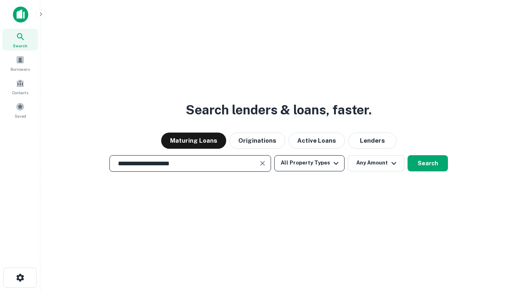
type input "**********"
click at [310, 163] on button "All Property Types" at bounding box center [309, 163] width 70 height 16
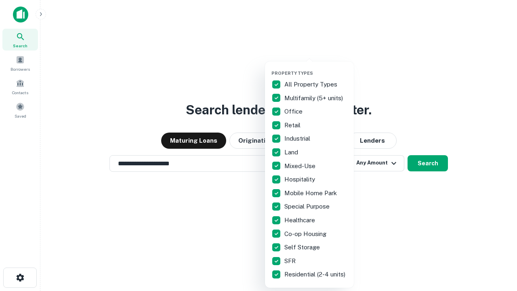
click at [316, 68] on button "button" at bounding box center [316, 68] width 89 height 0
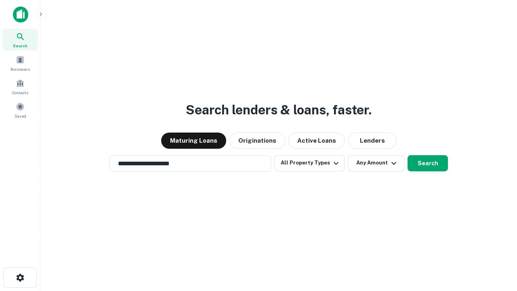
scroll to position [13, 0]
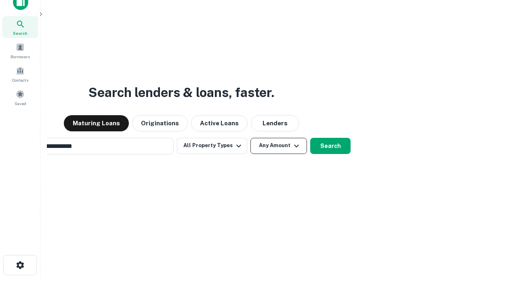
click at [251, 138] on button "Any Amount" at bounding box center [279, 146] width 57 height 16
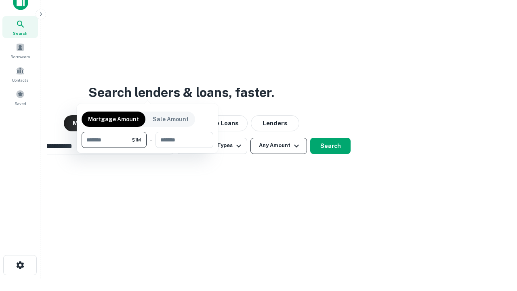
scroll to position [13, 0]
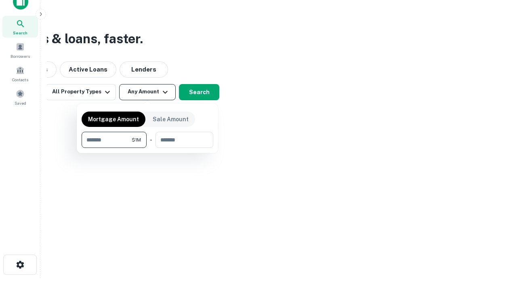
type input "*******"
click at [147, 148] on button "button" at bounding box center [148, 148] width 132 height 0
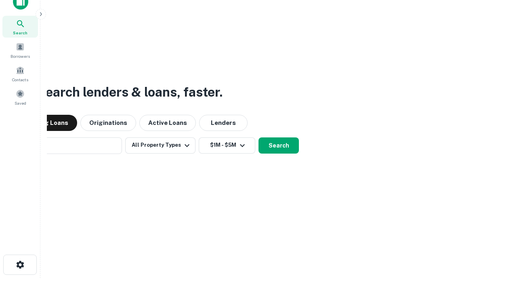
scroll to position [13, 0]
click at [259, 138] on button "Search" at bounding box center [279, 146] width 40 height 16
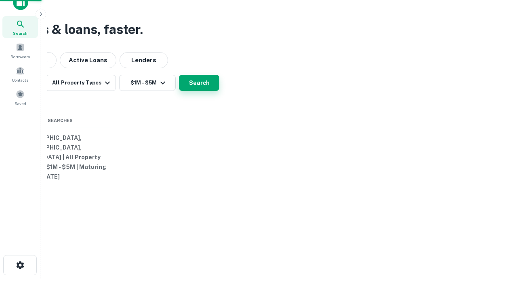
scroll to position [13, 0]
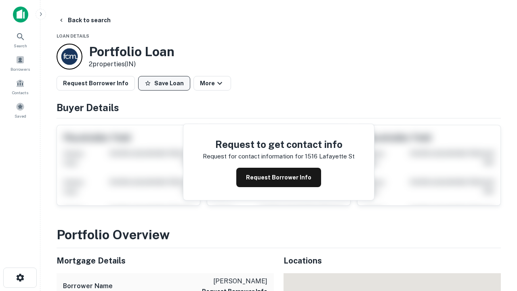
click at [164, 83] on button "Save Loan" at bounding box center [164, 83] width 52 height 15
